Goal: Transaction & Acquisition: Subscribe to service/newsletter

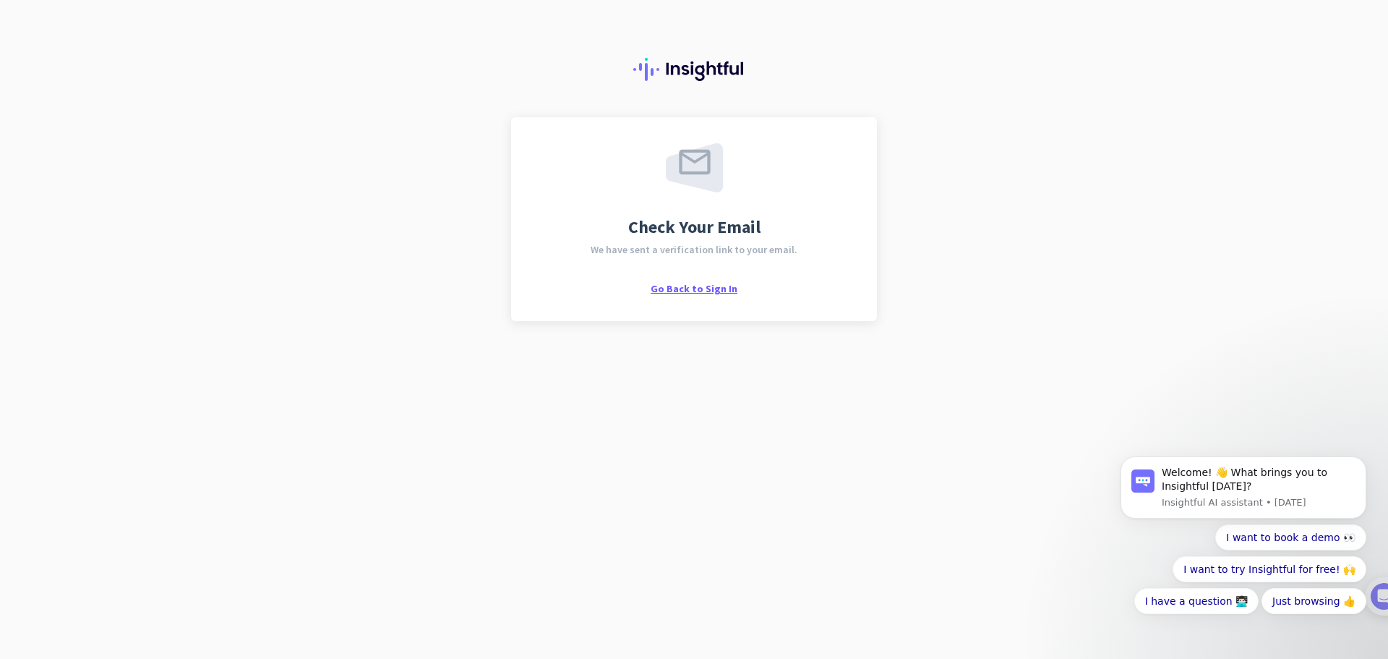
click at [692, 294] on span "Go Back to Sign In" at bounding box center [694, 288] width 87 height 13
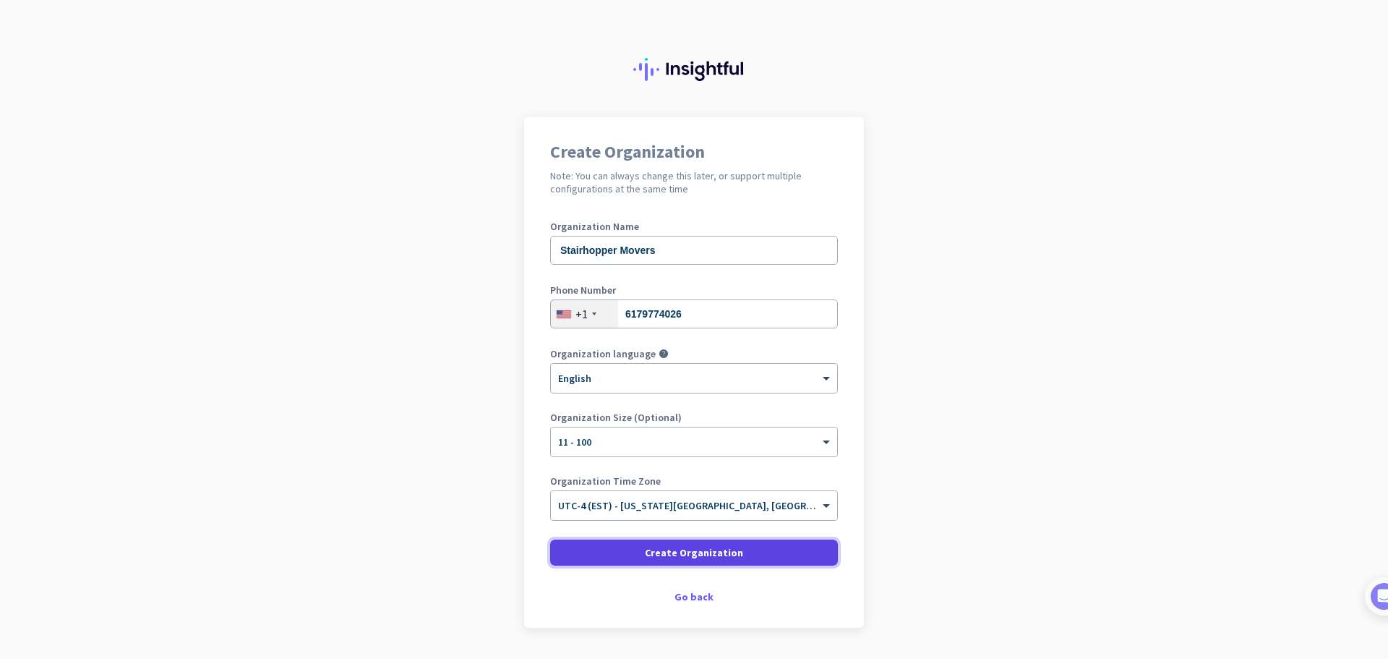
click at [728, 557] on span "Create Organization" at bounding box center [694, 552] width 98 height 14
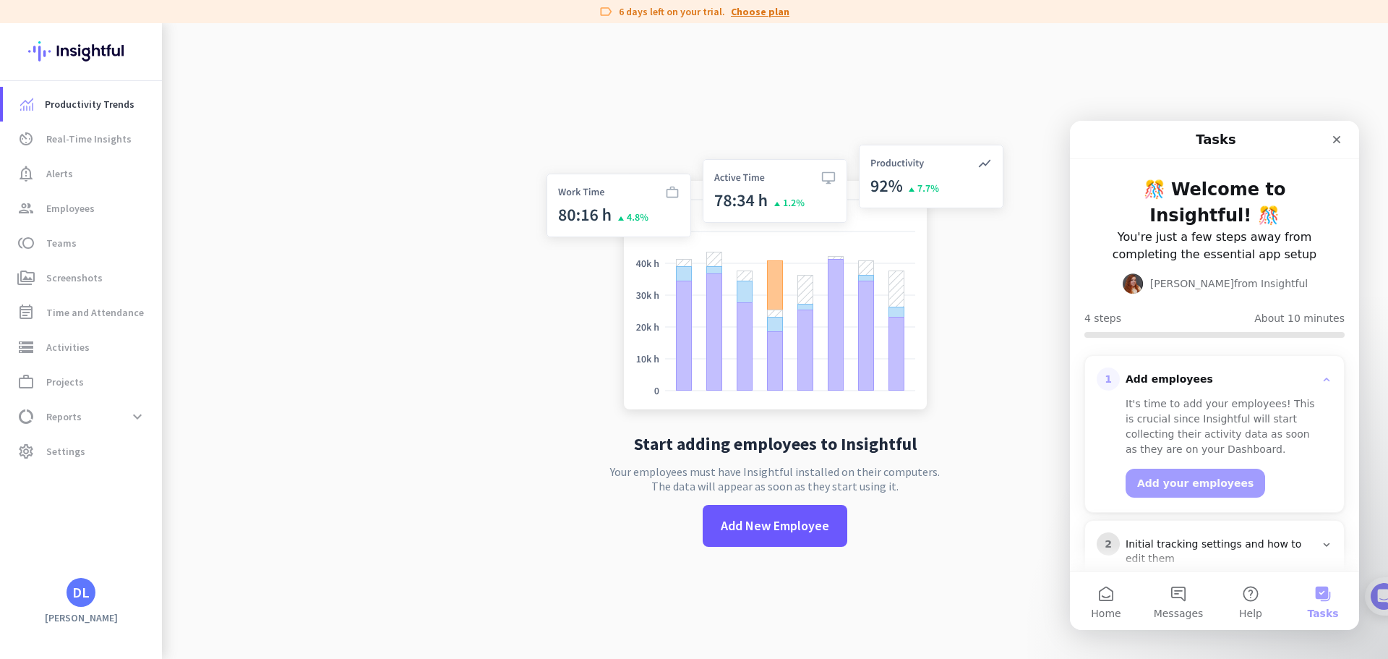
click at [739, 13] on link "Choose plan" at bounding box center [760, 11] width 59 height 14
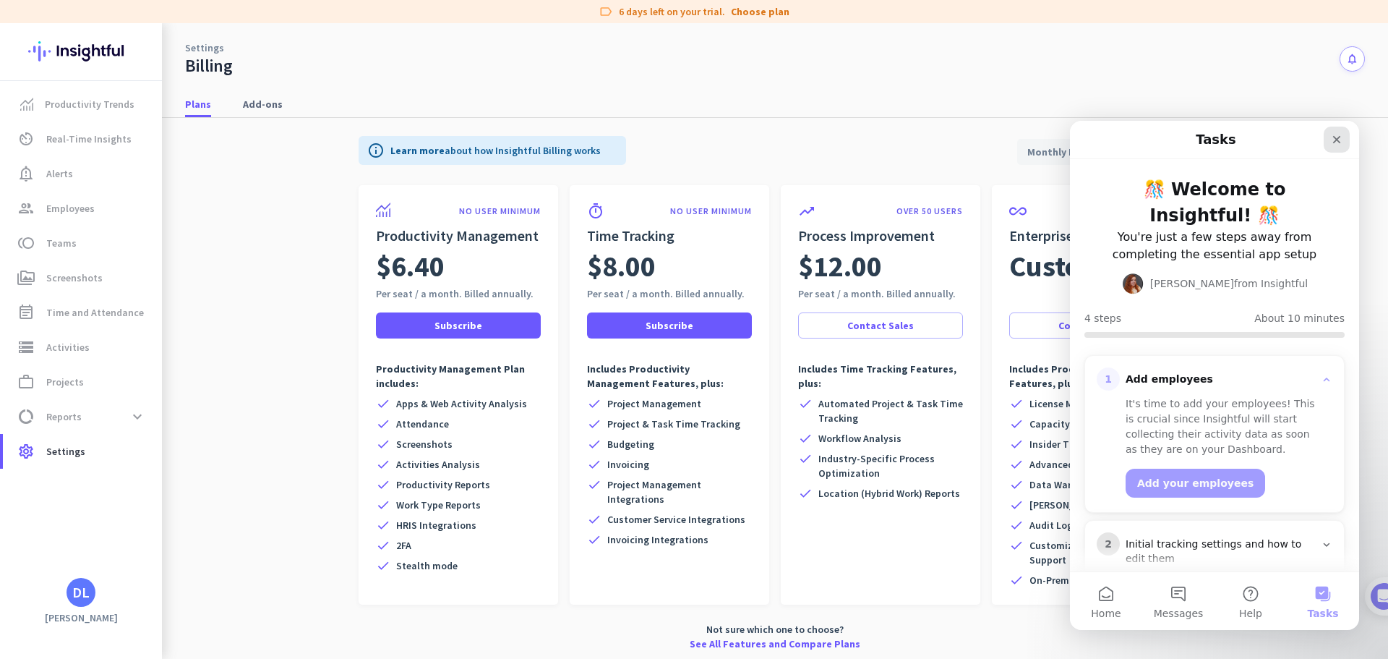
click at [1337, 133] on div "Close" at bounding box center [1337, 140] width 26 height 26
